Goal: Entertainment & Leisure: Consume media (video, audio)

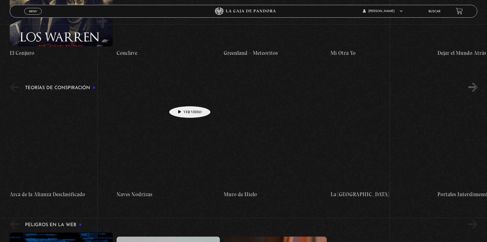
scroll to position [768, 0]
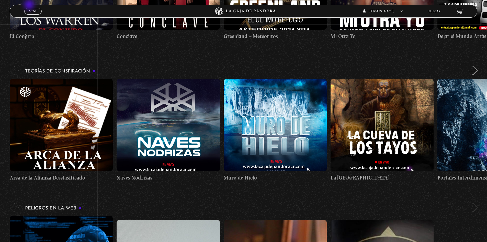
click at [31, 12] on span "Menu" at bounding box center [33, 11] width 8 height 3
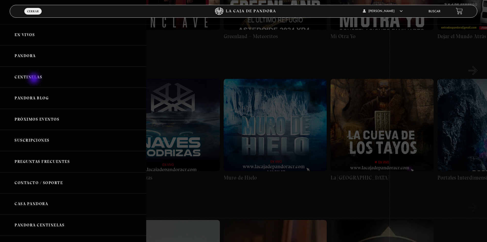
click at [34, 77] on link "Centinelas" at bounding box center [73, 77] width 146 height 21
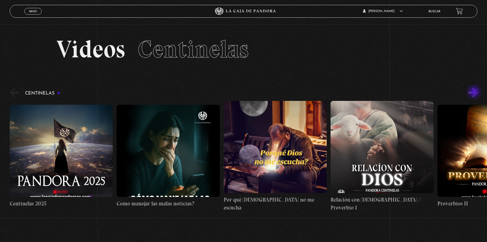
click at [478, 95] on button "»" at bounding box center [473, 92] width 9 height 9
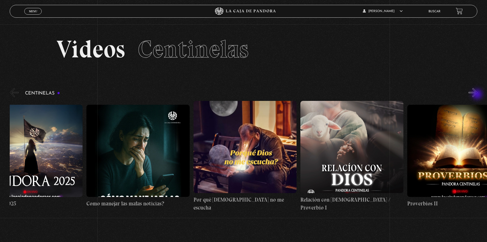
click at [478, 95] on button "»" at bounding box center [473, 92] width 9 height 9
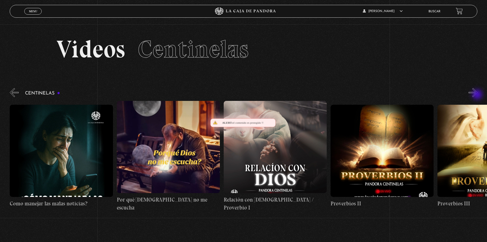
click at [478, 95] on button "»" at bounding box center [473, 92] width 9 height 9
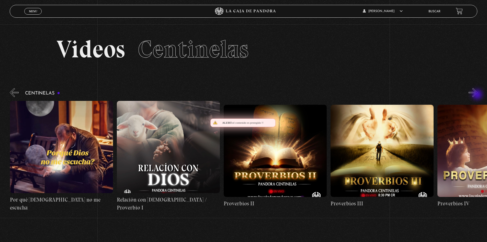
click at [478, 95] on button "»" at bounding box center [473, 92] width 9 height 9
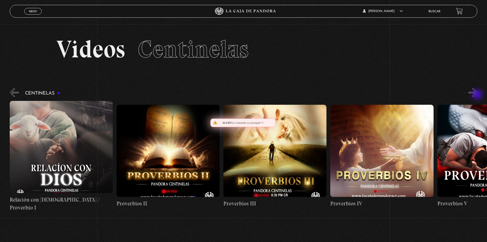
click at [478, 95] on button "»" at bounding box center [473, 92] width 9 height 9
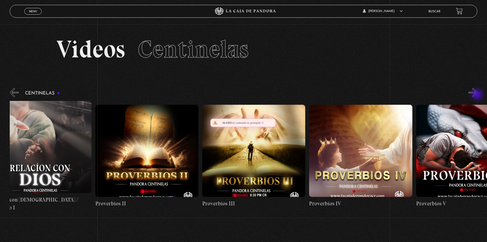
click at [478, 95] on button "»" at bounding box center [473, 92] width 9 height 9
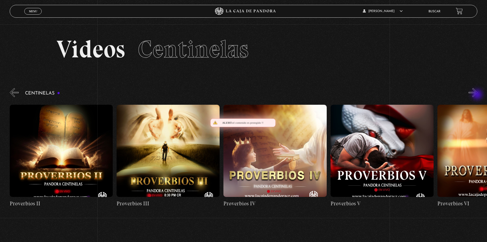
click at [478, 95] on button "»" at bounding box center [473, 92] width 9 height 9
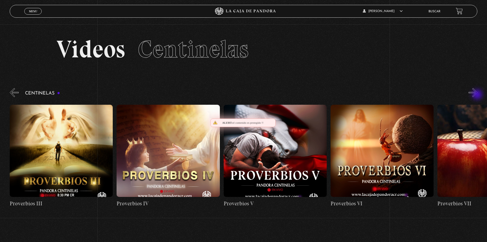
click at [478, 95] on button "»" at bounding box center [473, 92] width 9 height 9
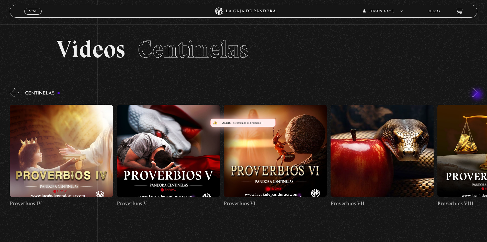
click at [478, 95] on button "»" at bounding box center [473, 92] width 9 height 9
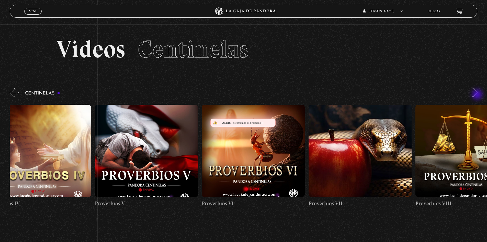
click at [478, 95] on button "»" at bounding box center [473, 92] width 9 height 9
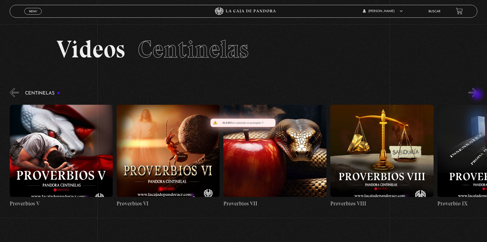
click at [478, 95] on button "»" at bounding box center [473, 92] width 9 height 9
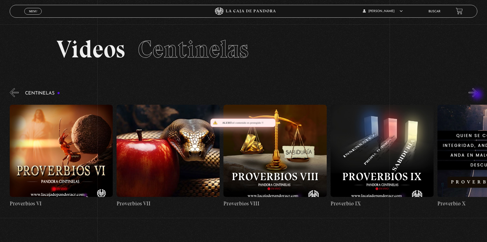
click at [478, 95] on button "»" at bounding box center [473, 92] width 9 height 9
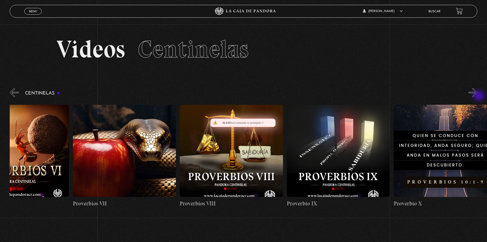
click at [478, 97] on button "»" at bounding box center [473, 92] width 9 height 9
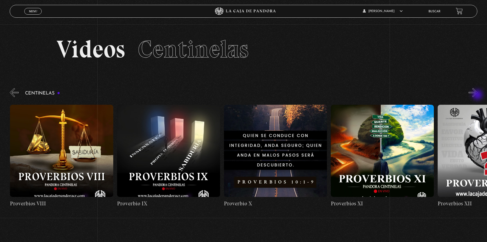
click at [478, 95] on button "»" at bounding box center [473, 92] width 9 height 9
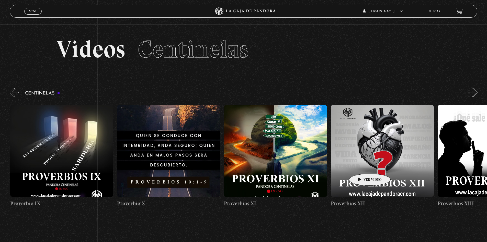
scroll to position [0, 1177]
click at [362, 151] on figure at bounding box center [382, 151] width 103 height 92
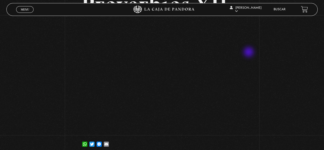
scroll to position [51, 0]
